Goal: Use online tool/utility: Utilize a website feature to perform a specific function

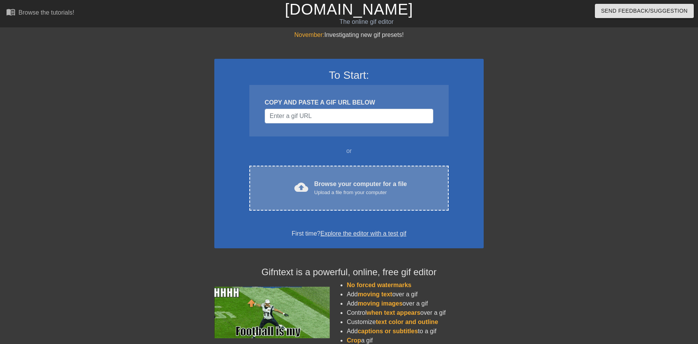
click at [307, 195] on div "cloud_upload" at bounding box center [299, 188] width 17 height 17
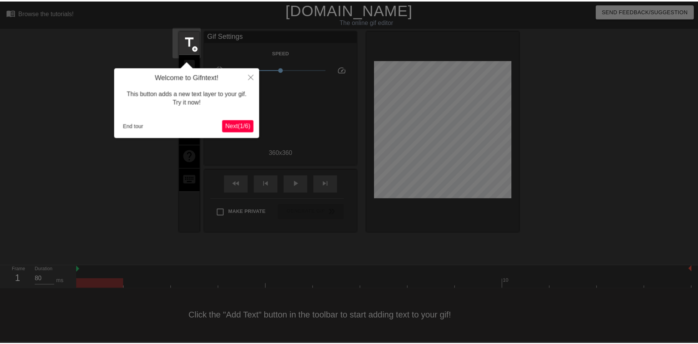
scroll to position [4, 0]
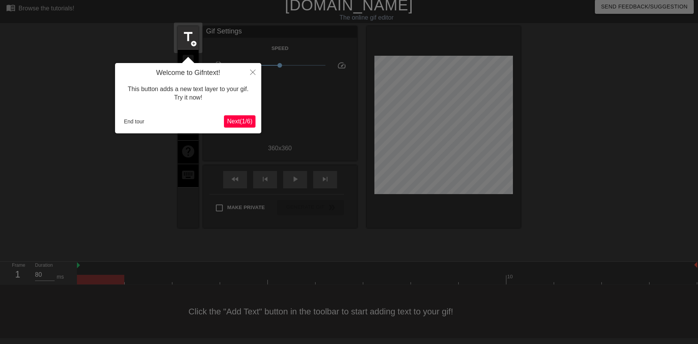
click at [229, 119] on span "Next ( 1 / 6 )" at bounding box center [239, 121] width 25 height 7
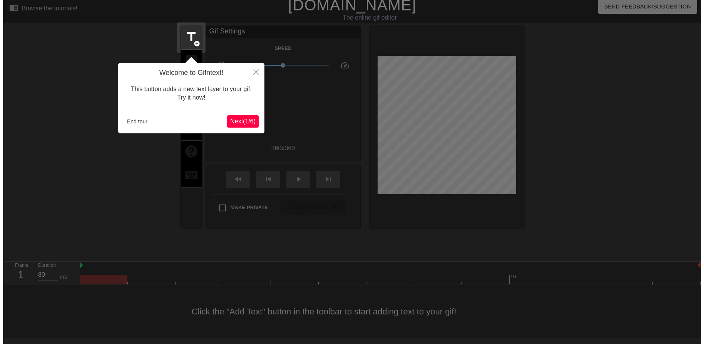
scroll to position [0, 0]
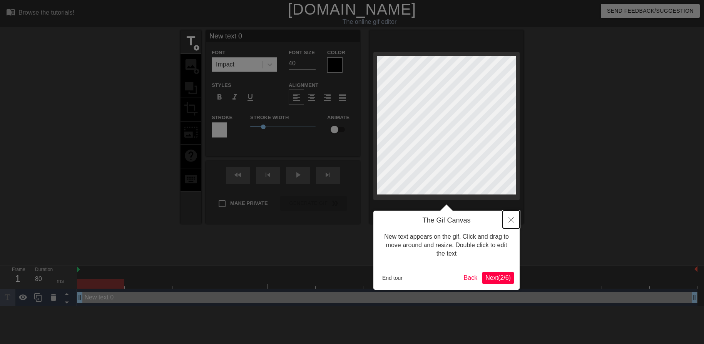
click at [514, 221] on button "Close" at bounding box center [510, 220] width 17 height 18
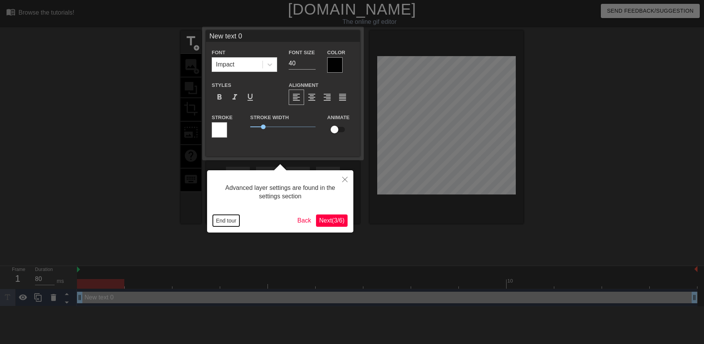
click at [224, 224] on button "End tour" at bounding box center [226, 221] width 27 height 12
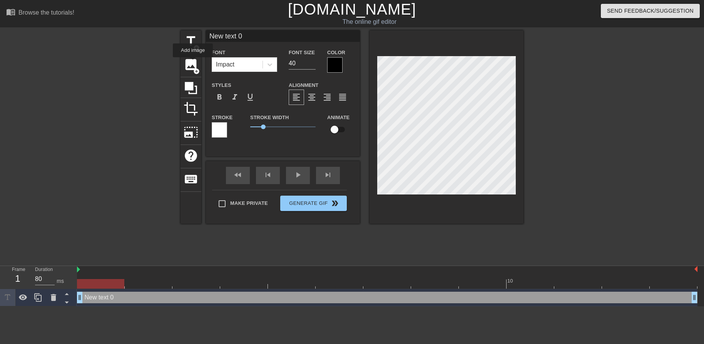
drag, startPoint x: 193, startPoint y: 63, endPoint x: 217, endPoint y: 79, distance: 29.7
click at [193, 63] on span "image" at bounding box center [191, 64] width 15 height 15
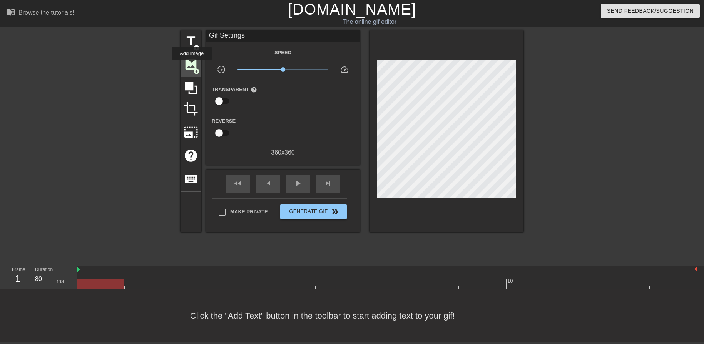
click at [192, 66] on span "image" at bounding box center [191, 64] width 15 height 15
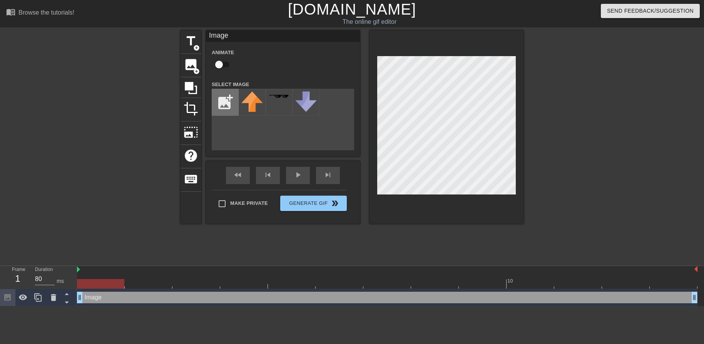
click at [225, 102] on input "file" at bounding box center [225, 102] width 26 height 26
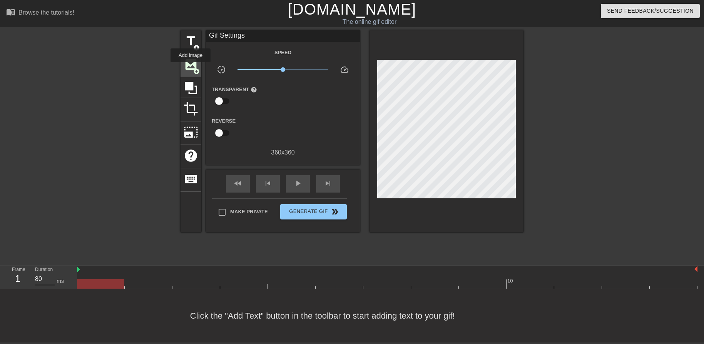
click at [190, 67] on span "image" at bounding box center [191, 64] width 15 height 15
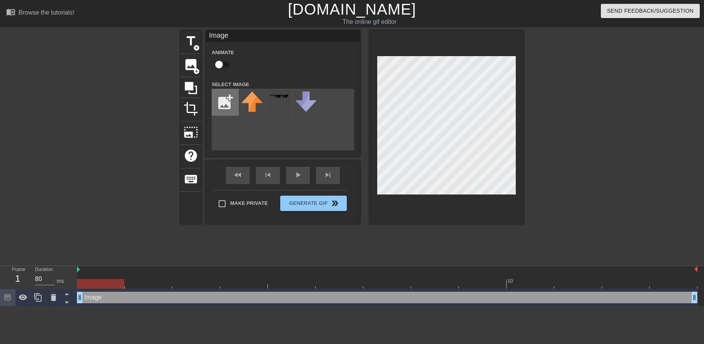
click at [224, 98] on input "file" at bounding box center [225, 102] width 26 height 26
type input "C:\fakepath\amazon-logo-on-transparent-background-free-vector.jpg"
click at [255, 95] on img at bounding box center [252, 96] width 22 height 8
click at [348, 244] on div "title add_circle image add_circle crop photo_size_select_large help keyboard Im…" at bounding box center [351, 145] width 343 height 231
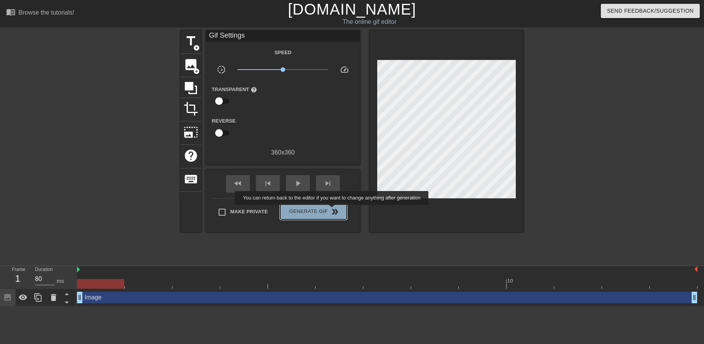
click at [332, 210] on span "double_arrow" at bounding box center [334, 211] width 9 height 9
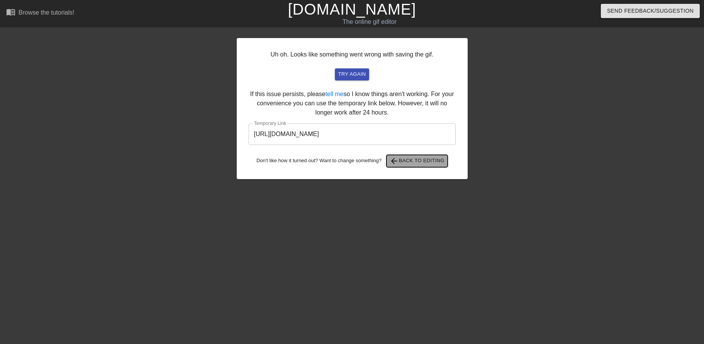
click at [420, 166] on button "arrow_back Back to Editing" at bounding box center [416, 161] width 61 height 12
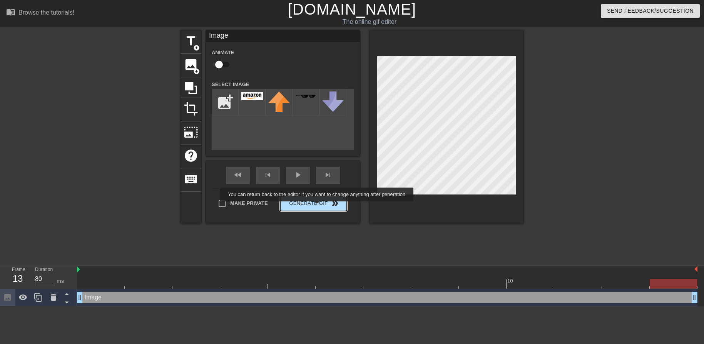
click at [318, 206] on button "Generate Gif double_arrow" at bounding box center [313, 203] width 67 height 15
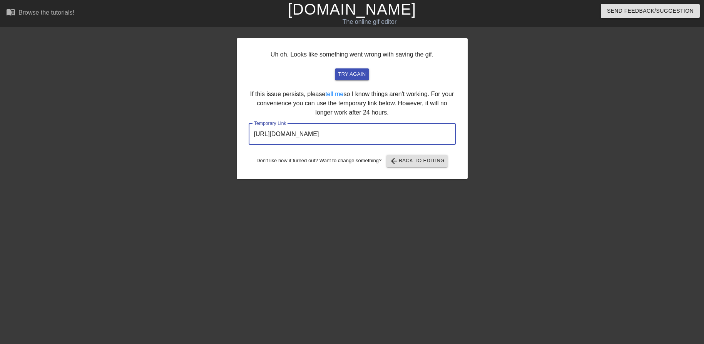
click at [354, 130] on input "[URL][DOMAIN_NAME]" at bounding box center [352, 134] width 207 height 22
click at [598, 210] on div "Uh oh. Looks like something went wrong with saving the gif. try again If this i…" at bounding box center [352, 145] width 704 height 231
